Goal: Task Accomplishment & Management: Use online tool/utility

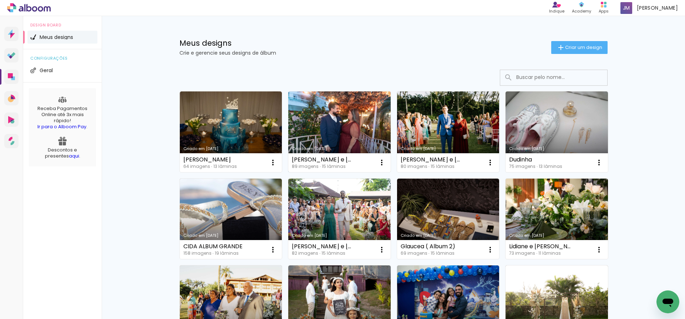
click at [335, 138] on link "Criado em [DATE]" at bounding box center [339, 131] width 102 height 81
